Goal: Find specific page/section: Find specific page/section

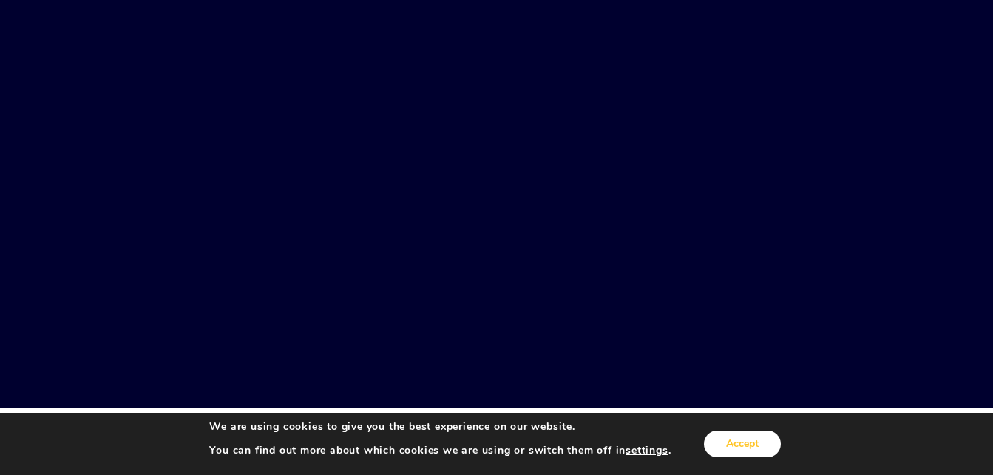
click at [760, 435] on button "Accept" at bounding box center [742, 444] width 77 height 27
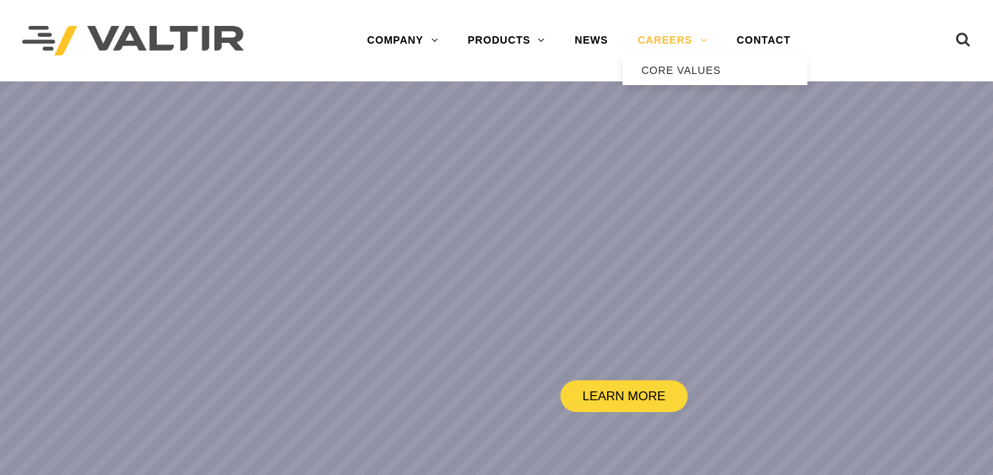
click at [638, 41] on link "CAREERS" at bounding box center [672, 41] width 99 height 30
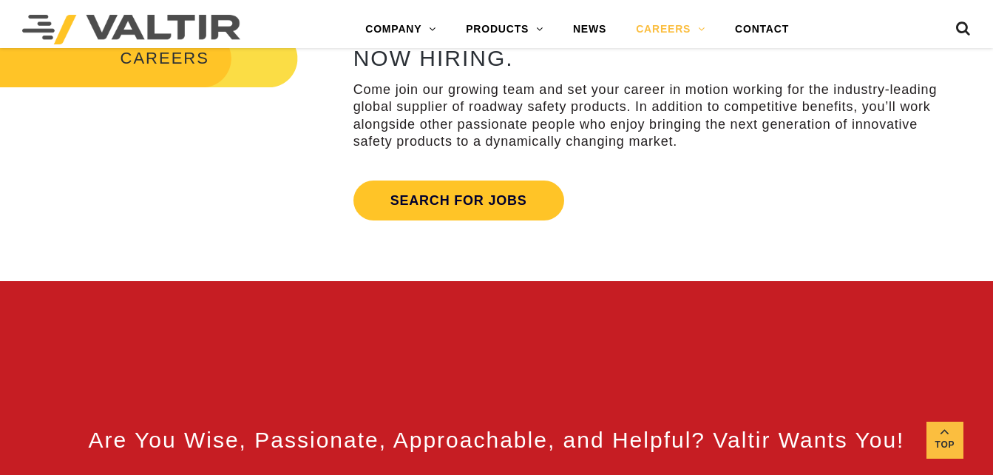
scroll to position [533, 0]
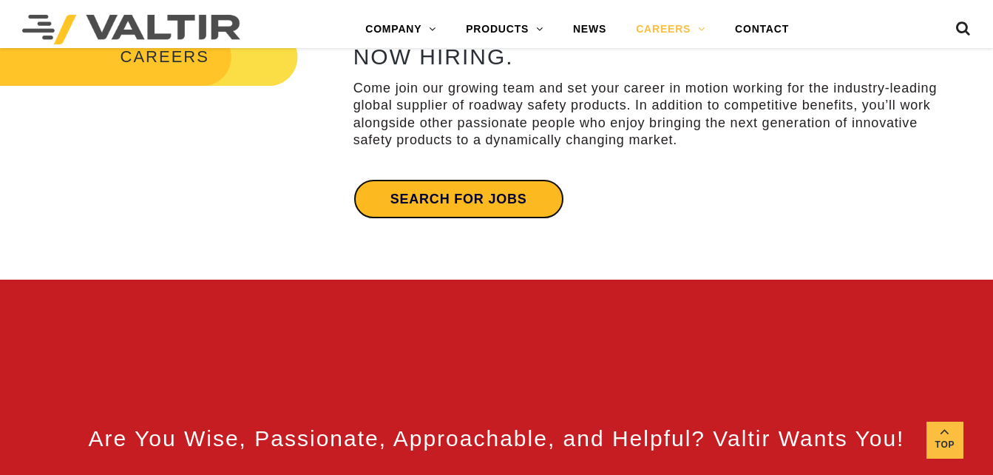
click at [489, 183] on link "Search for jobs" at bounding box center [459, 199] width 211 height 40
